Goal: Task Accomplishment & Management: Use online tool/utility

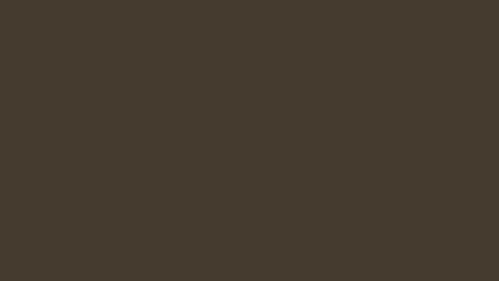
click at [220, 0] on html "Got it" at bounding box center [249, 0] width 499 height 0
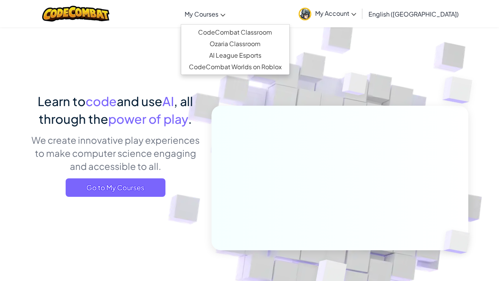
click at [218, 17] on span "My Courses" at bounding box center [202, 14] width 34 height 8
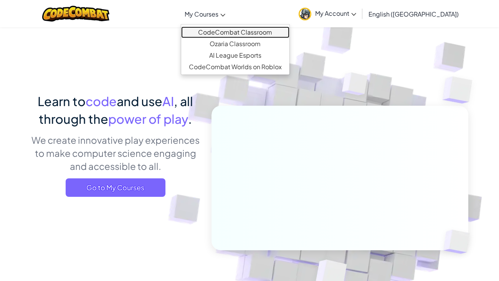
click at [237, 30] on link "CodeCombat Classroom" at bounding box center [235, 32] width 108 height 12
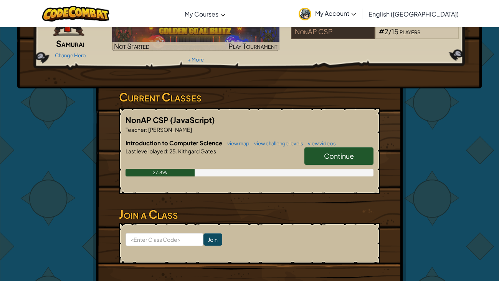
scroll to position [68, 0]
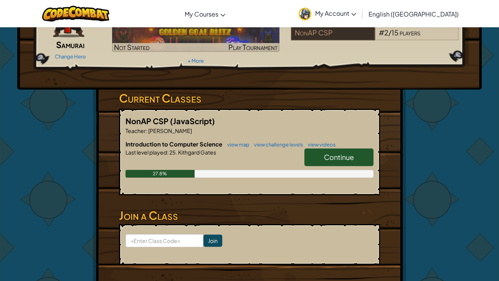
click at [339, 156] on span "Continue" at bounding box center [339, 156] width 30 height 9
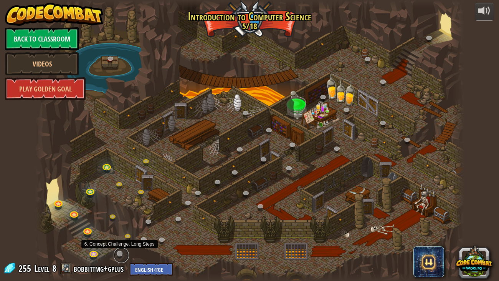
click at [118, 256] on link at bounding box center [121, 254] width 15 height 15
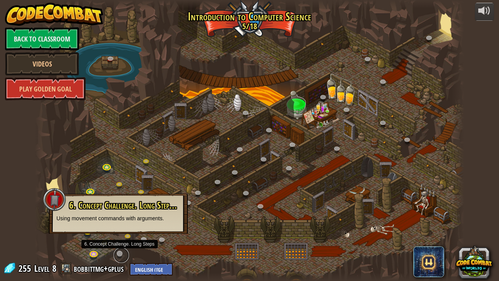
click at [118, 256] on link at bounding box center [121, 254] width 15 height 15
click at [53, 202] on div at bounding box center [54, 198] width 23 height 23
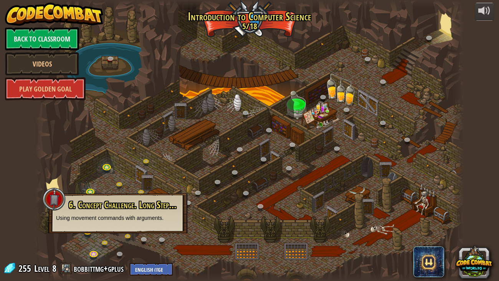
click at [107, 204] on span "6. Concept Challenge. Long Steps (Locked By Teacher)" at bounding box center [152, 204] width 167 height 13
click at [64, 129] on div at bounding box center [249, 140] width 429 height 281
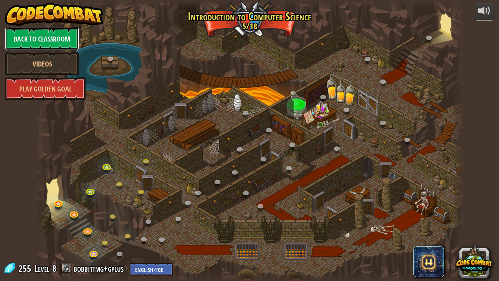
click at [43, 37] on link "Back to Classroom" at bounding box center [42, 38] width 74 height 23
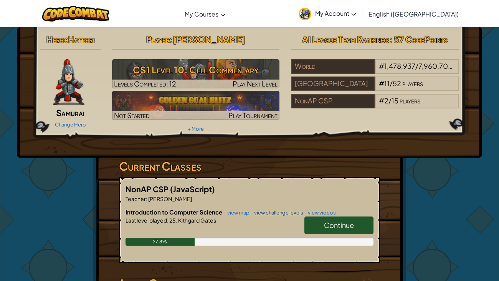
click at [262, 213] on link "view challenge levels" at bounding box center [276, 212] width 53 height 6
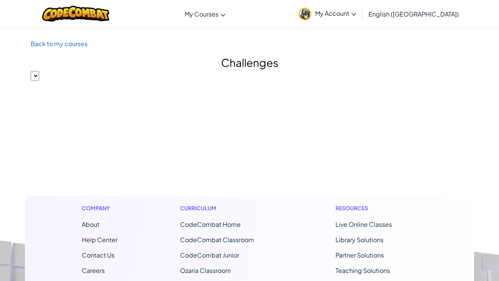
select select "560f1a9f22961295f9427742"
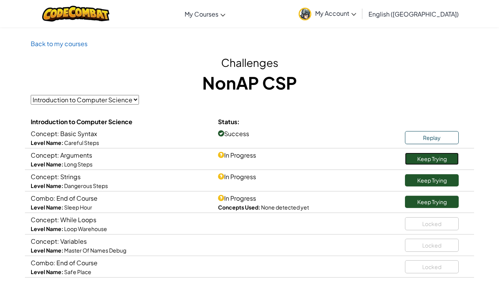
click at [422, 161] on link "Keep Trying" at bounding box center [432, 158] width 54 height 12
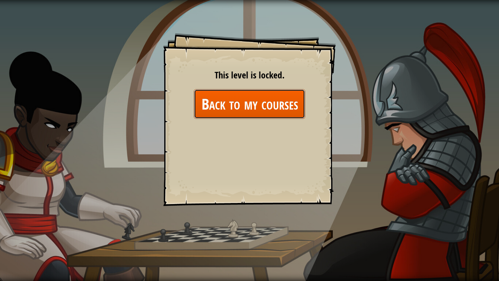
click at [262, 103] on link "Back to my courses" at bounding box center [249, 104] width 111 height 30
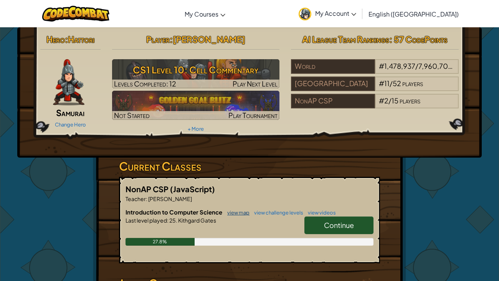
click at [237, 212] on link "view map" at bounding box center [236, 212] width 26 height 6
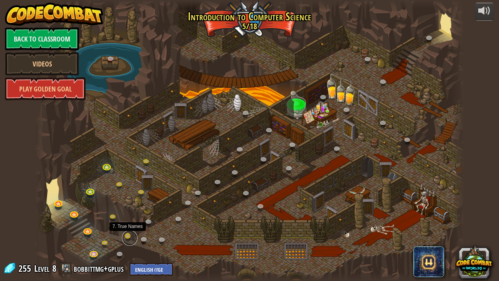
click at [130, 236] on link at bounding box center [129, 237] width 15 height 15
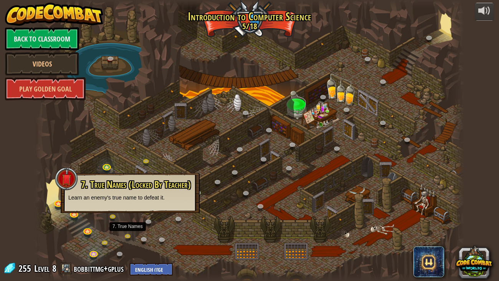
click at [124, 194] on p "Learn an enemy's true name to defeat it." at bounding box center [130, 198] width 124 height 8
click at [104, 242] on link at bounding box center [106, 244] width 15 height 15
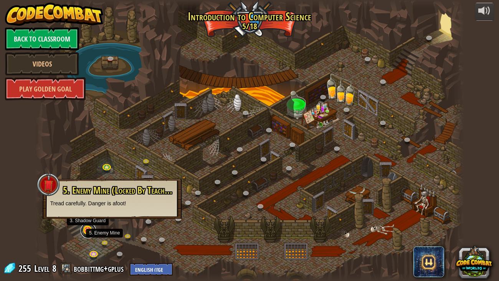
click at [85, 230] on link at bounding box center [88, 230] width 15 height 15
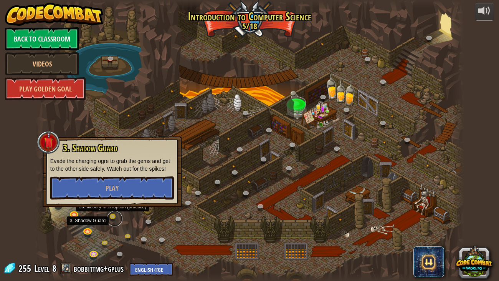
click at [110, 217] on link at bounding box center [114, 218] width 15 height 15
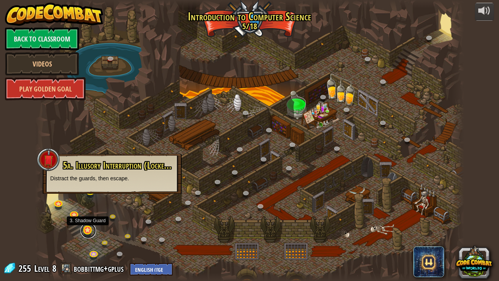
click at [89, 227] on link at bounding box center [88, 230] width 15 height 15
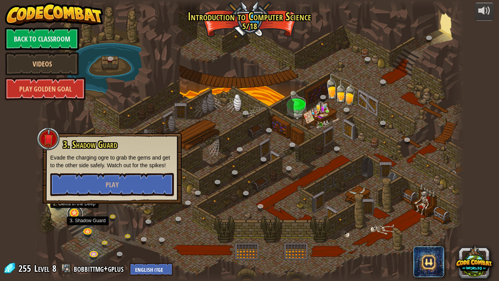
click at [76, 214] on link at bounding box center [74, 213] width 15 height 15
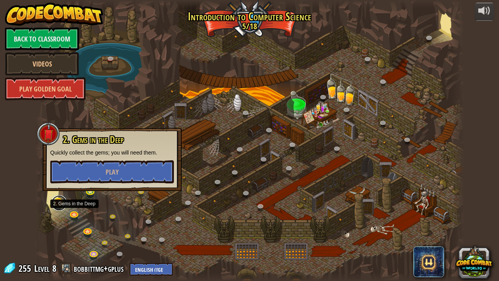
click at [63, 203] on link at bounding box center [58, 202] width 15 height 15
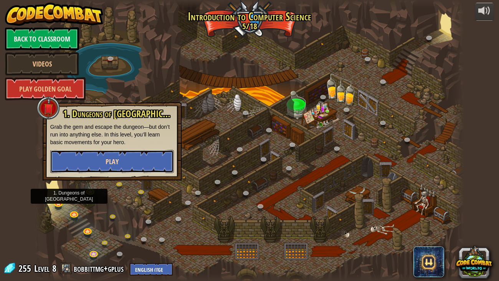
click at [111, 157] on span "Play" at bounding box center [112, 162] width 13 height 10
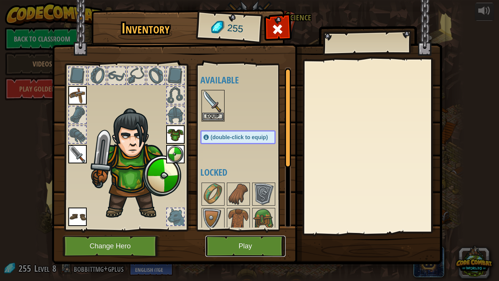
click at [249, 249] on button "Play" at bounding box center [245, 245] width 80 height 21
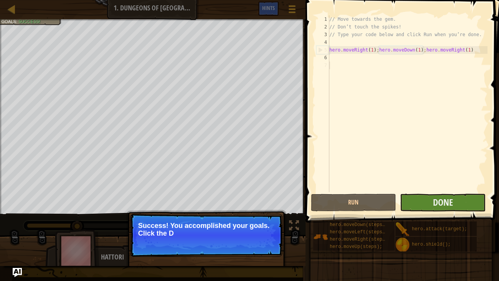
click at [420, 155] on div "// Move towards the gem. // Don’t touch the spikes! // Type your code below and…" at bounding box center [408, 111] width 160 height 192
click at [427, 201] on button "Done" at bounding box center [443, 203] width 86 height 18
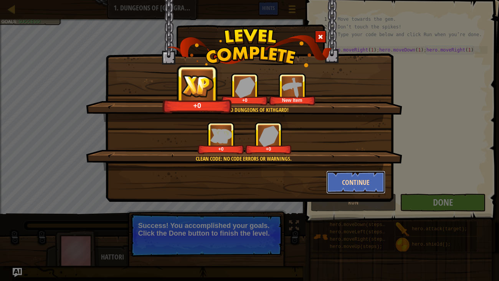
click at [333, 177] on button "Continue" at bounding box center [356, 181] width 60 height 23
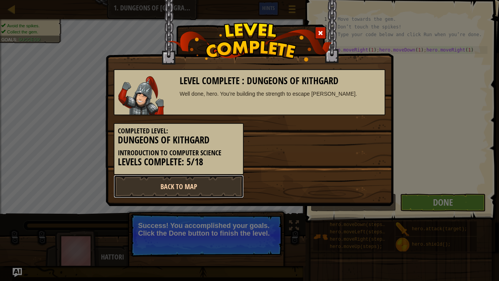
click at [207, 185] on link "Back to Map" at bounding box center [179, 186] width 130 height 23
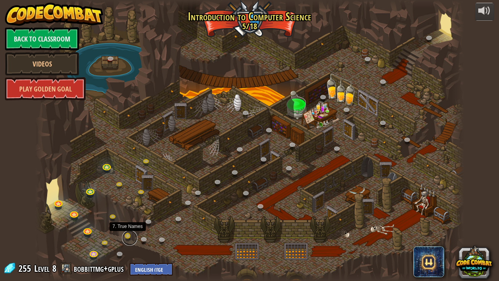
click at [129, 235] on link at bounding box center [129, 237] width 15 height 15
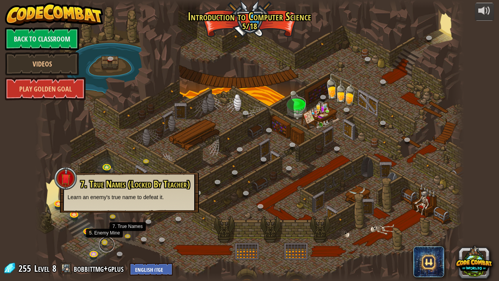
click at [106, 242] on link at bounding box center [106, 244] width 15 height 15
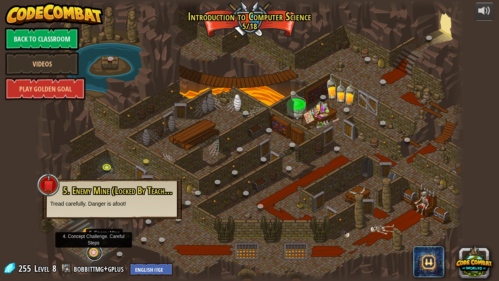
click at [94, 255] on link at bounding box center [94, 252] width 15 height 15
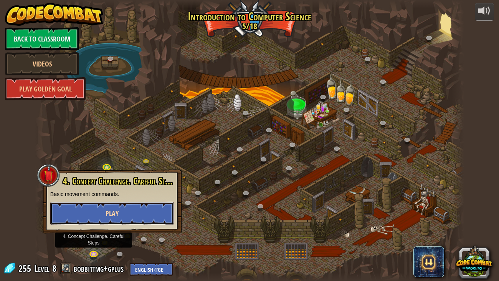
click at [134, 210] on button "Play" at bounding box center [112, 213] width 124 height 23
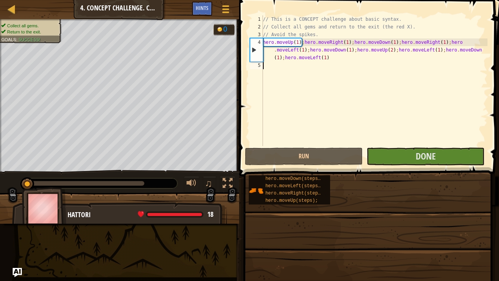
click at [386, 189] on div "hero.moveDown(steps); hero.moveLeft(steps); hero.moveRight(steps); hero.moveUp(…" at bounding box center [370, 190] width 245 height 30
click at [380, 158] on button "Done" at bounding box center [426, 156] width 118 height 18
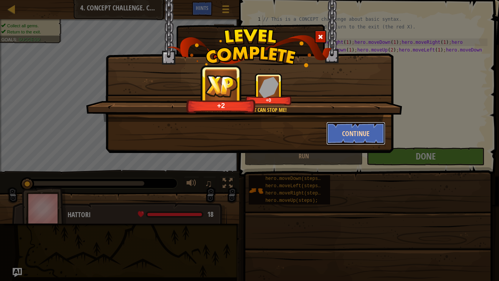
click at [356, 134] on button "Continue" at bounding box center [356, 133] width 60 height 23
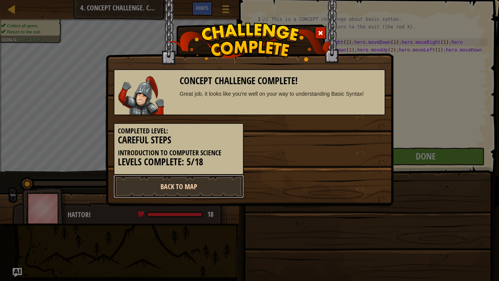
click at [203, 192] on link "Back to Map" at bounding box center [179, 186] width 130 height 23
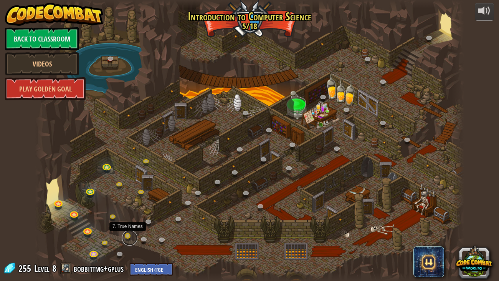
click at [127, 237] on link at bounding box center [129, 237] width 15 height 15
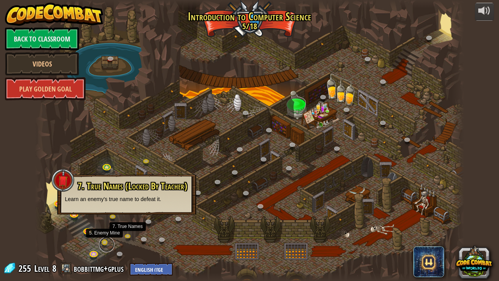
click at [105, 240] on link at bounding box center [106, 244] width 15 height 15
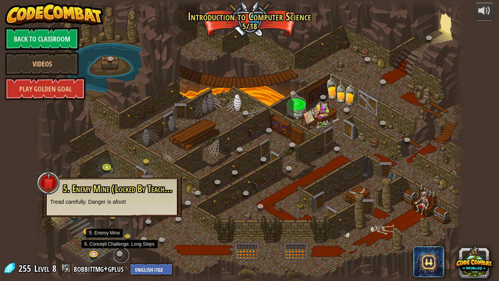
click at [119, 251] on link at bounding box center [121, 254] width 15 height 15
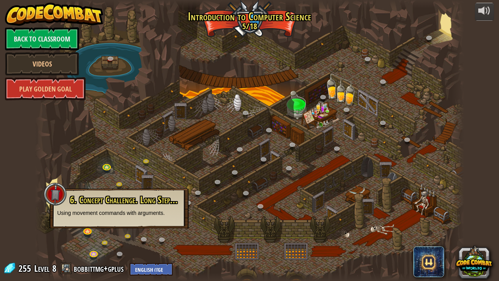
click at [138, 205] on div "6. Concept Challenge. Long Steps (Locked By Teacher) Using movement commands wi…" at bounding box center [119, 206] width 124 height 22
click at [90, 268] on link "bobbittmg+gplus" at bounding box center [100, 268] width 52 height 12
